Goal: Task Accomplishment & Management: Manage account settings

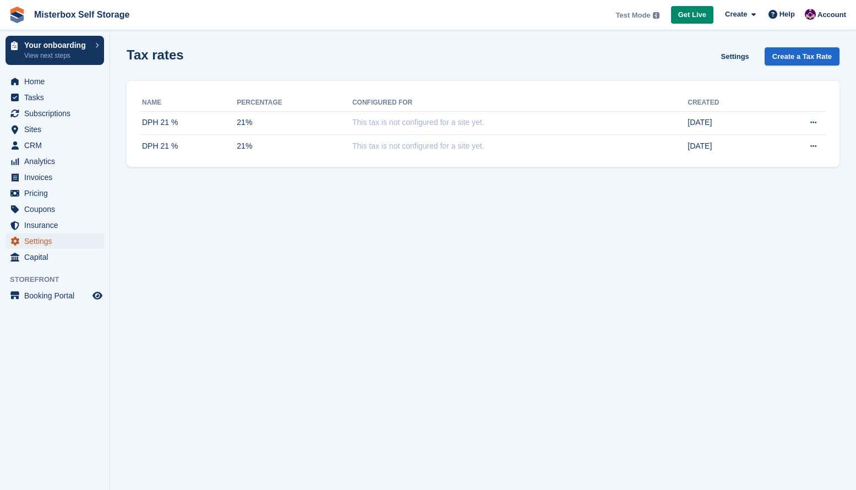
click at [30, 242] on span "Settings" at bounding box center [57, 240] width 66 height 15
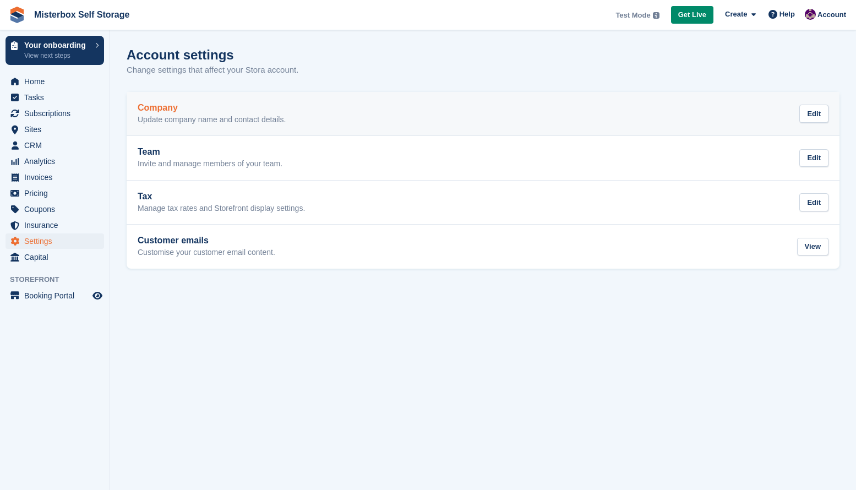
click at [276, 115] on p "Update company name and contact details." at bounding box center [212, 120] width 148 height 10
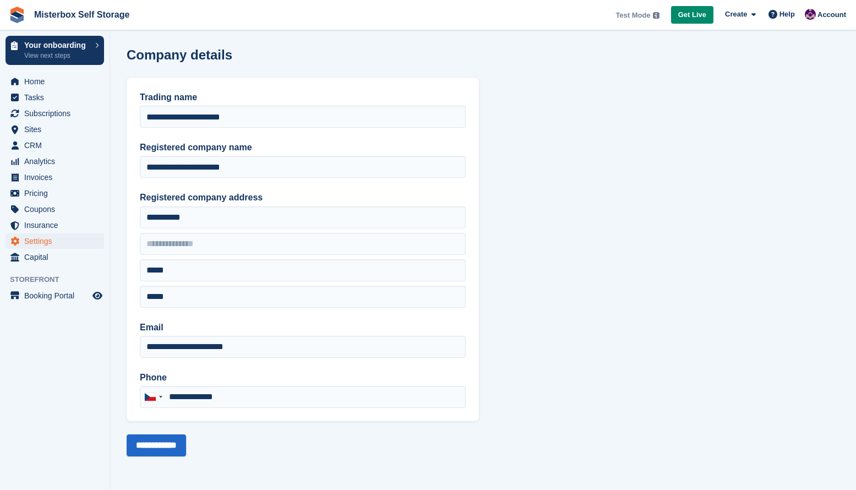
type input "**********"
click at [51, 245] on span "Settings" at bounding box center [57, 240] width 66 height 15
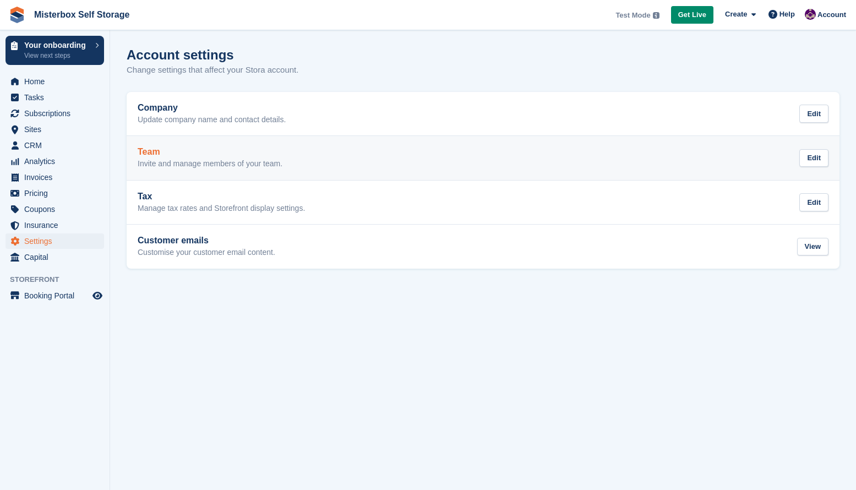
click at [226, 167] on p "Invite and manage members of your team." at bounding box center [210, 164] width 145 height 10
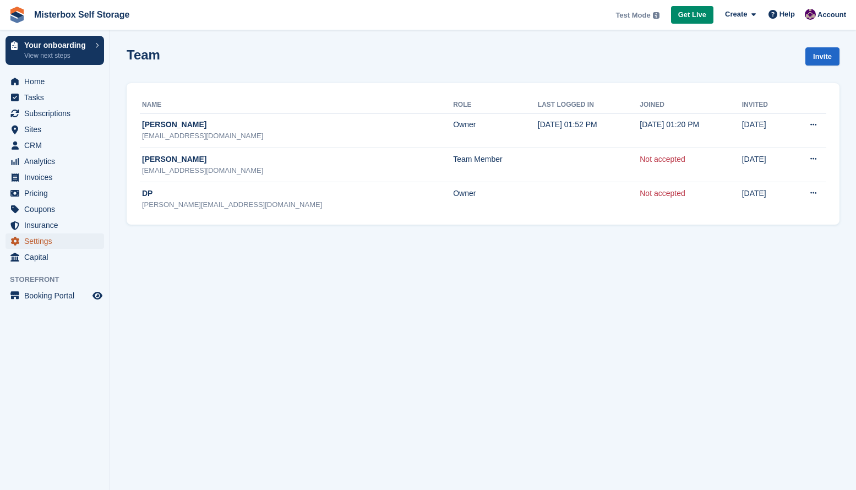
click at [51, 244] on span "Settings" at bounding box center [57, 240] width 66 height 15
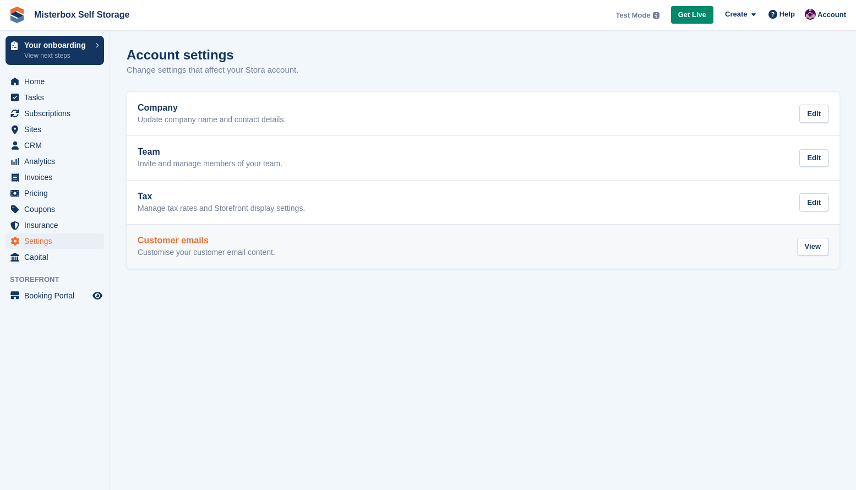
click at [206, 243] on h2 "Customer emails" at bounding box center [207, 240] width 138 height 10
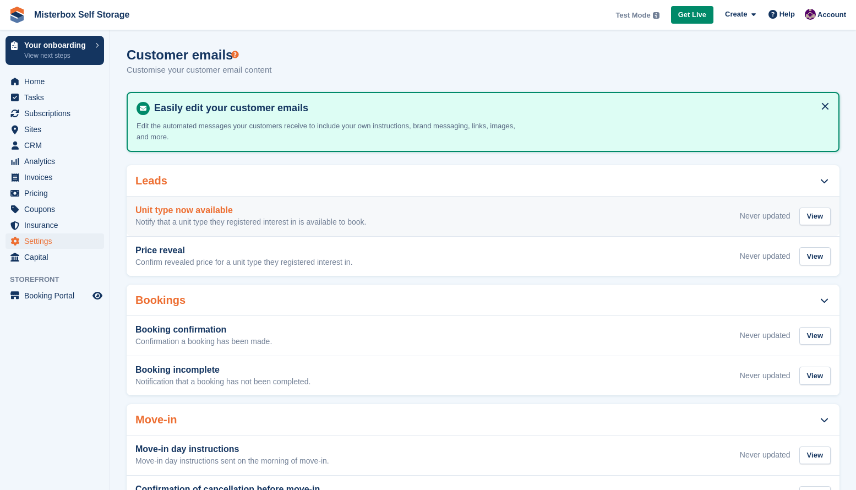
click at [209, 212] on h3 "Unit type now available" at bounding box center [250, 210] width 231 height 10
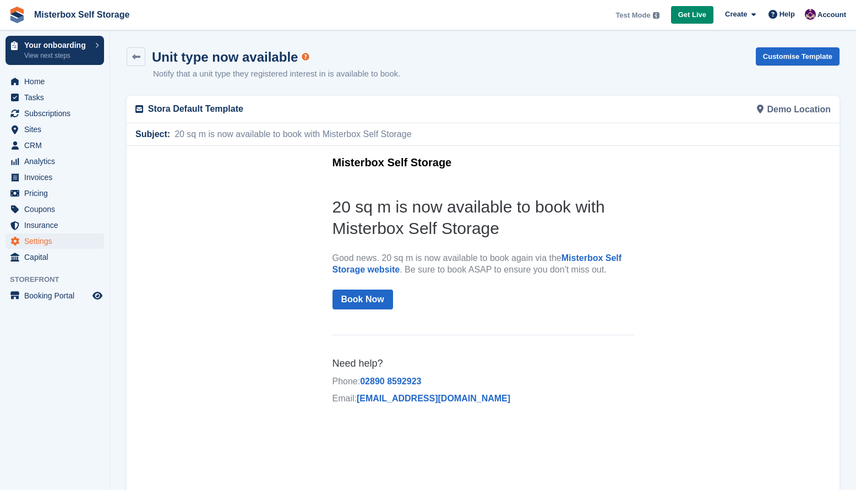
click at [525, 228] on h2 "20 sq m is now available to book with Misterbox Self Storage" at bounding box center [482, 216] width 301 height 43
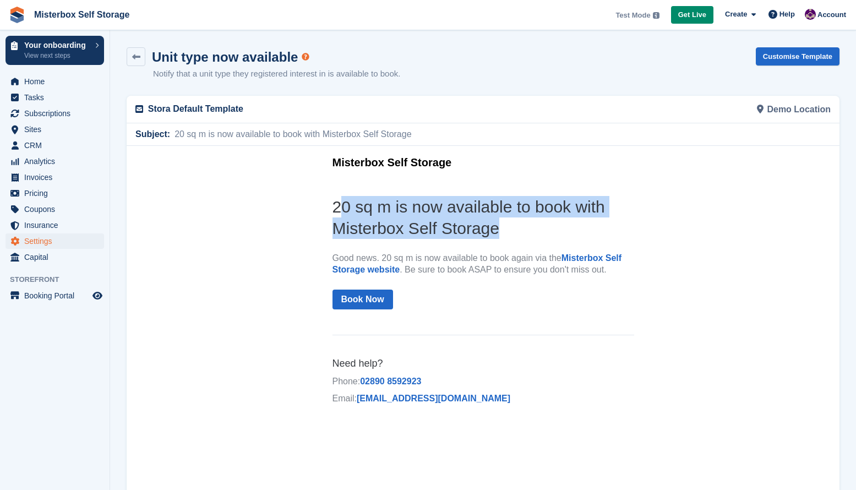
drag, startPoint x: 498, startPoint y: 228, endPoint x: 339, endPoint y: 213, distance: 159.1
click at [339, 213] on h2 "20 sq m is now available to book with Misterbox Self Storage" at bounding box center [482, 216] width 301 height 43
drag, startPoint x: 504, startPoint y: 230, endPoint x: 316, endPoint y: 200, distance: 189.9
click at [316, 200] on center "Misterbox Self Storage 20 sq m is now available to book with Misterbox Self Sto…" at bounding box center [483, 281] width 712 height 272
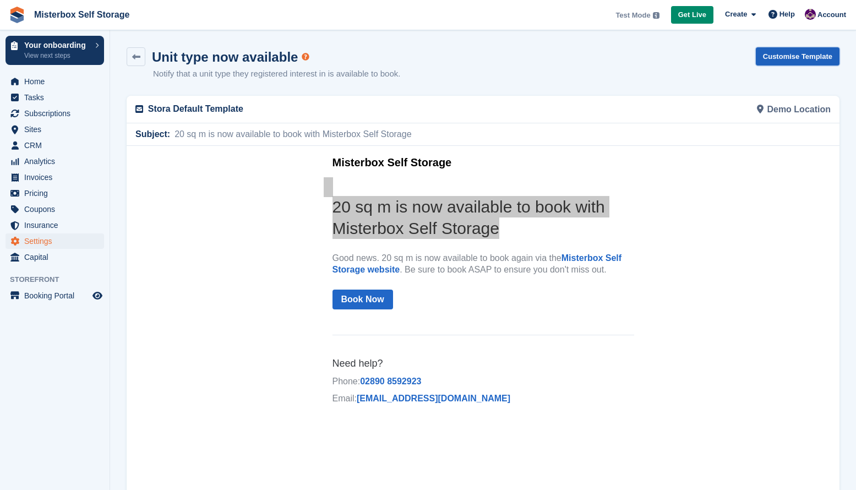
click at [796, 54] on link "Customise Template" at bounding box center [797, 56] width 84 height 18
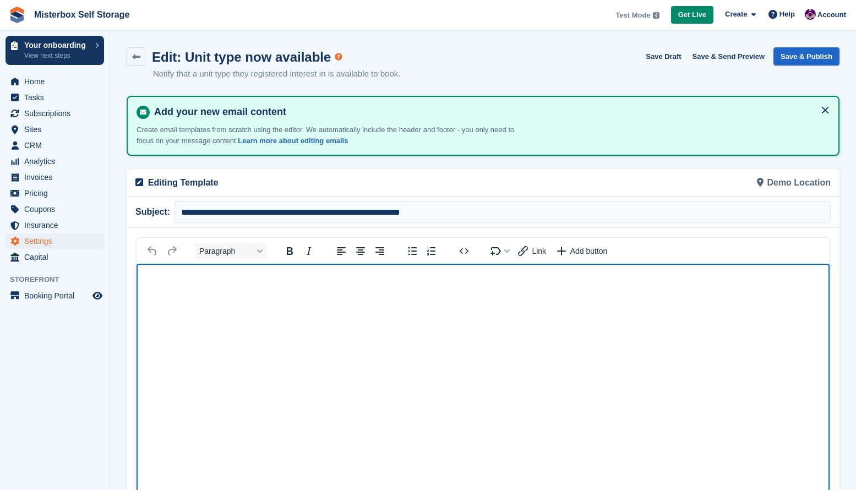
click at [178, 284] on p "Rich Text Area" at bounding box center [482, 281] width 671 height 12
drag, startPoint x: 240, startPoint y: 283, endPoint x: 123, endPoint y: 278, distance: 117.3
click at [136, 278] on html "**********" at bounding box center [482, 463] width 693 height 398
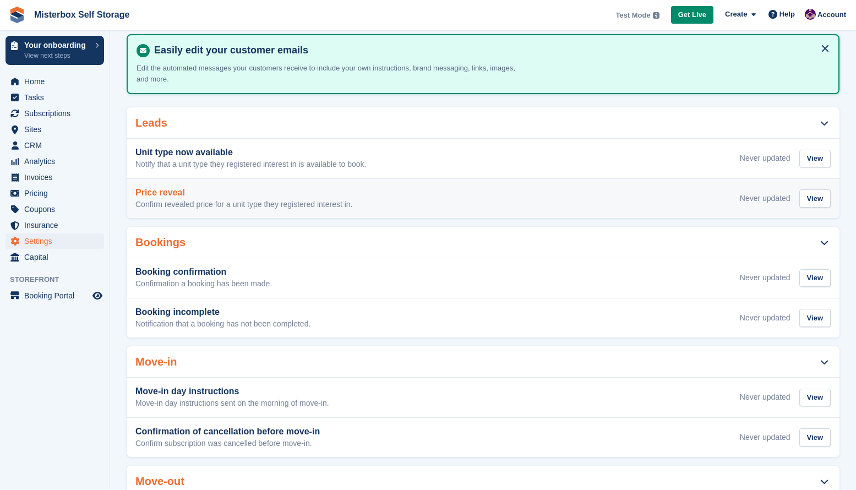
scroll to position [69, 0]
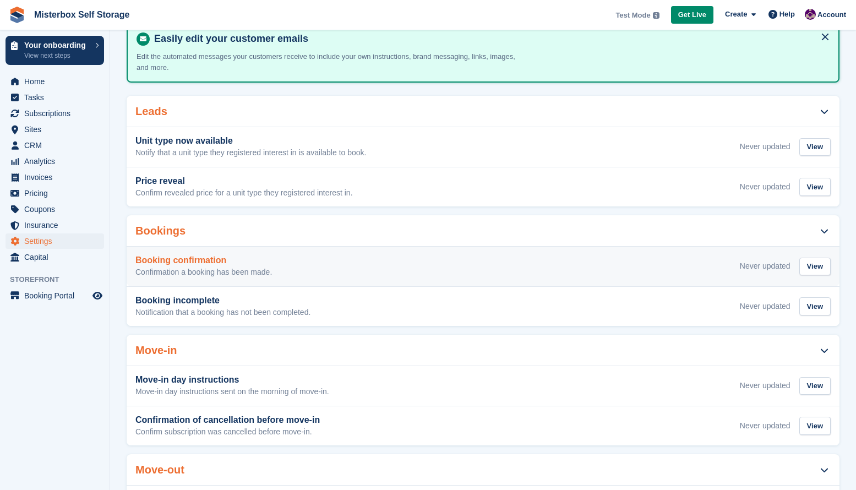
click at [190, 257] on h3 "Booking confirmation" at bounding box center [203, 260] width 136 height 10
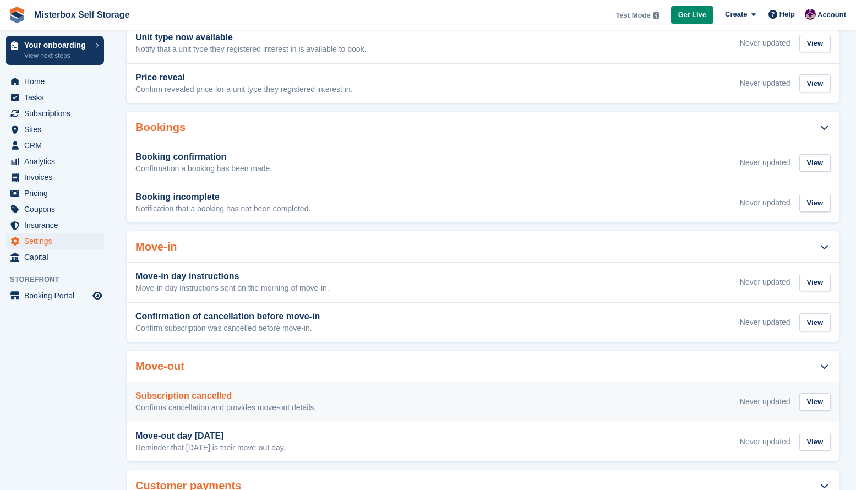
scroll to position [178, 0]
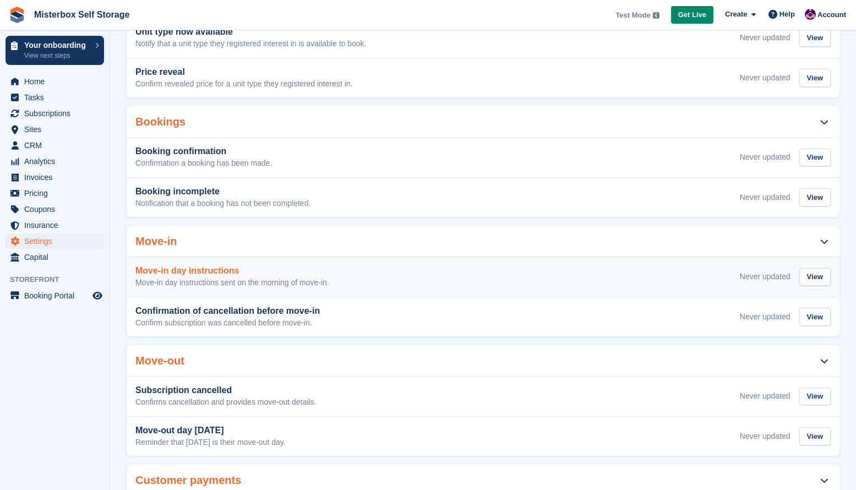
click at [200, 271] on h3 "Move-in day instructions" at bounding box center [232, 271] width 194 height 10
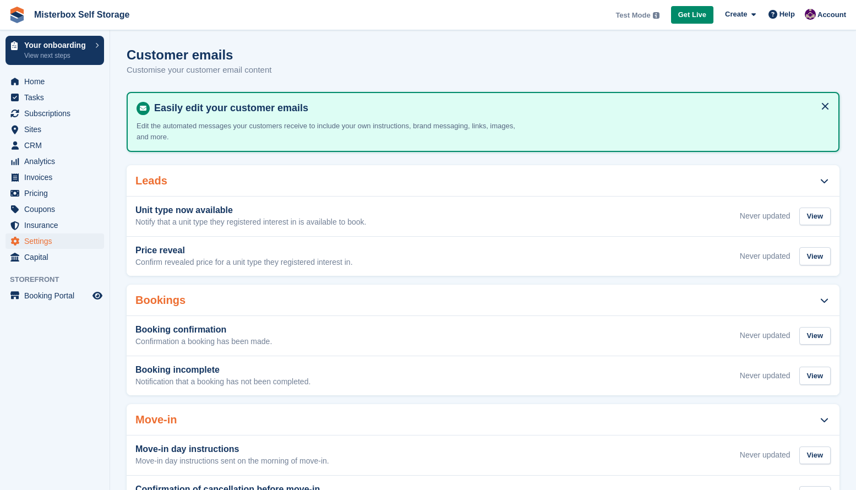
scroll to position [178, 0]
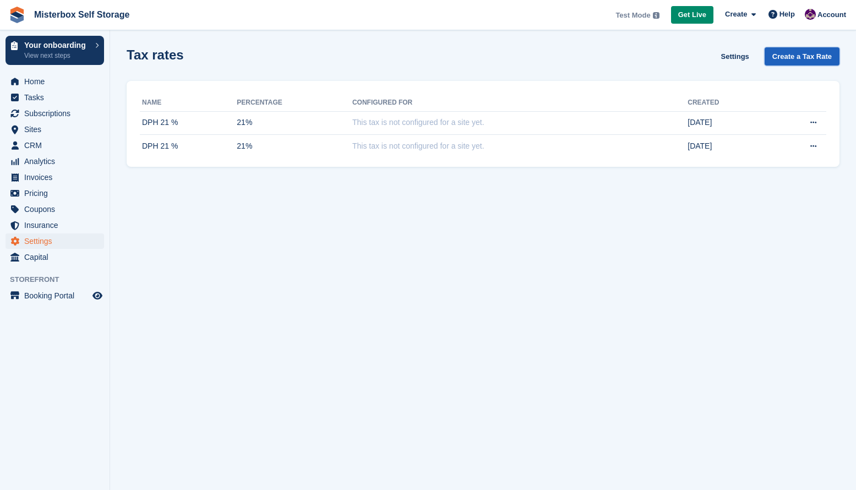
click at [809, 58] on link "Create a Tax Rate" at bounding box center [801, 56] width 75 height 18
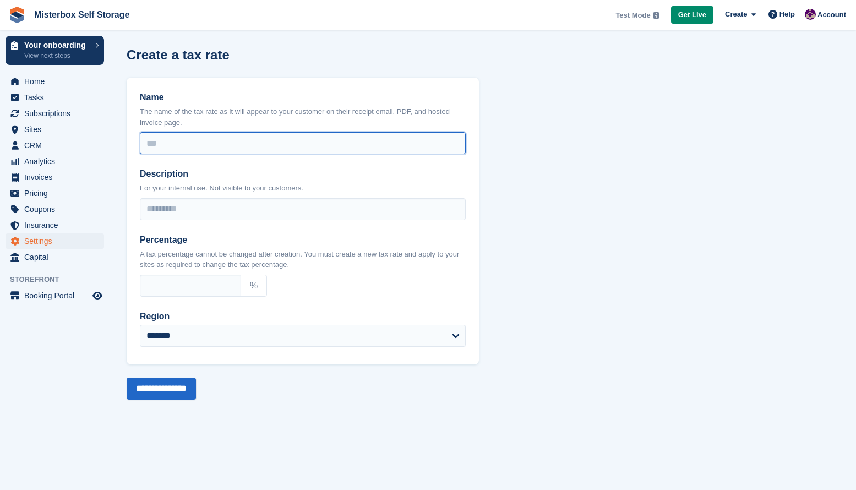
click at [181, 145] on input "Name" at bounding box center [303, 143] width 326 height 22
drag, startPoint x: 197, startPoint y: 142, endPoint x: 168, endPoint y: 140, distance: 29.2
click at [168, 140] on input "********" at bounding box center [303, 143] width 326 height 22
type input "********"
